Goal: Complete application form

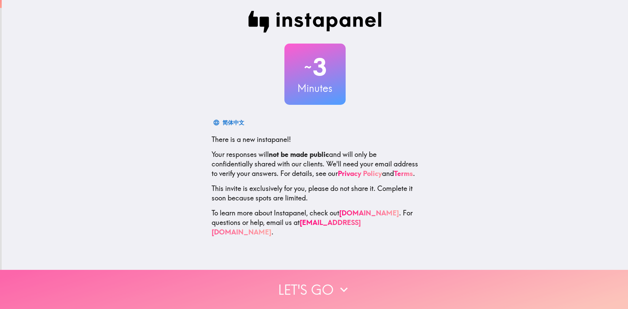
click at [291, 280] on button "Let's go" at bounding box center [314, 289] width 628 height 39
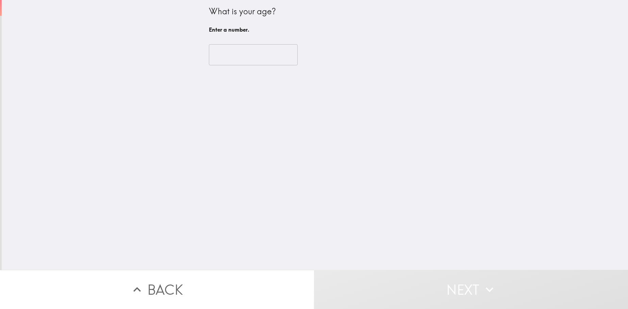
click at [228, 51] on input "number" at bounding box center [253, 54] width 89 height 21
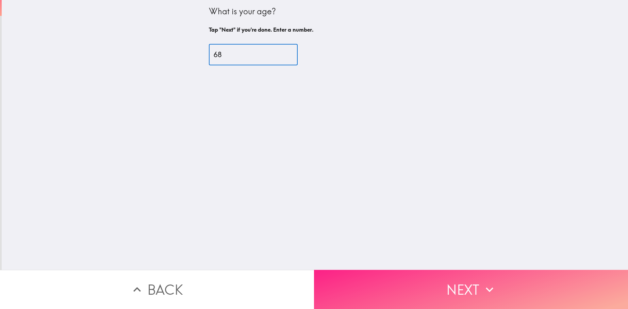
type input "68"
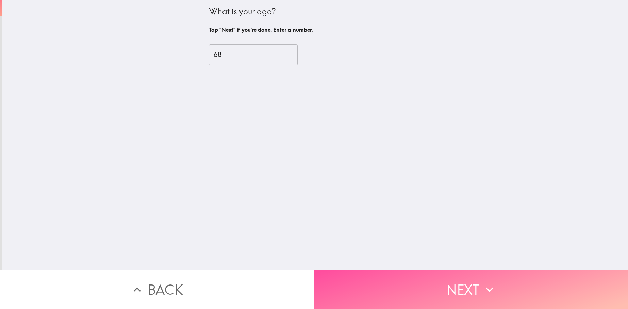
click at [436, 280] on button "Next" at bounding box center [471, 289] width 314 height 39
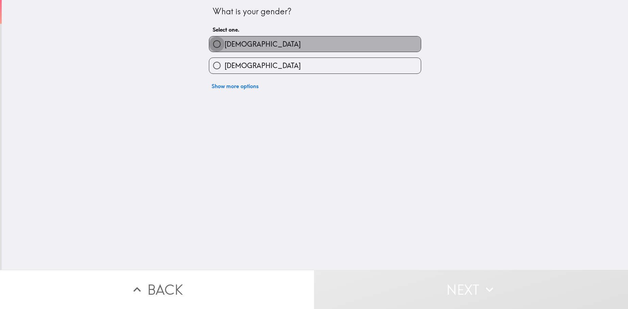
click at [212, 44] on input "[DEMOGRAPHIC_DATA]" at bounding box center [216, 43] width 15 height 15
radio input "true"
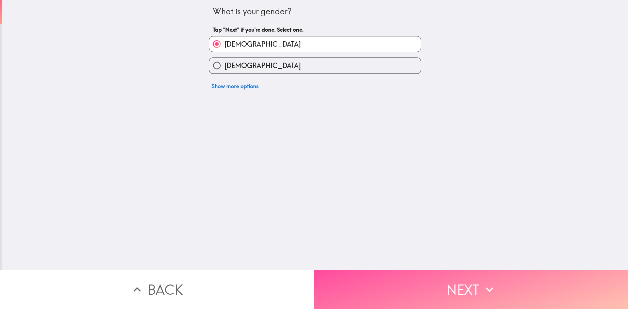
drag, startPoint x: 406, startPoint y: 287, endPoint x: 410, endPoint y: 288, distance: 4.2
click at [409, 288] on button "Next" at bounding box center [471, 289] width 314 height 39
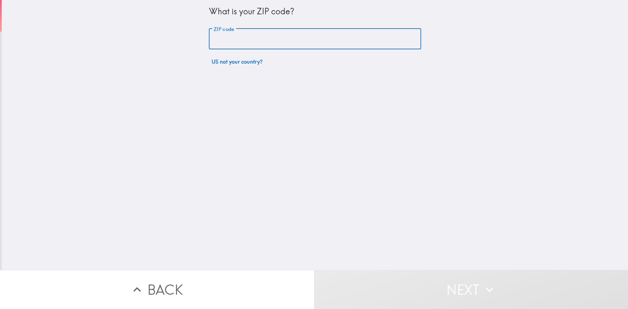
click at [223, 36] on input "ZIP code" at bounding box center [315, 39] width 212 height 21
type input "80233"
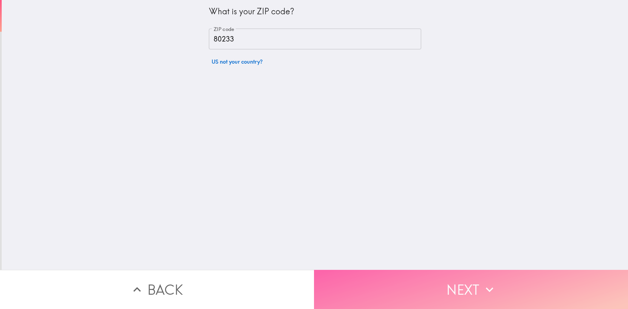
click at [421, 283] on button "Next" at bounding box center [471, 289] width 314 height 39
